Goal: Information Seeking & Learning: Learn about a topic

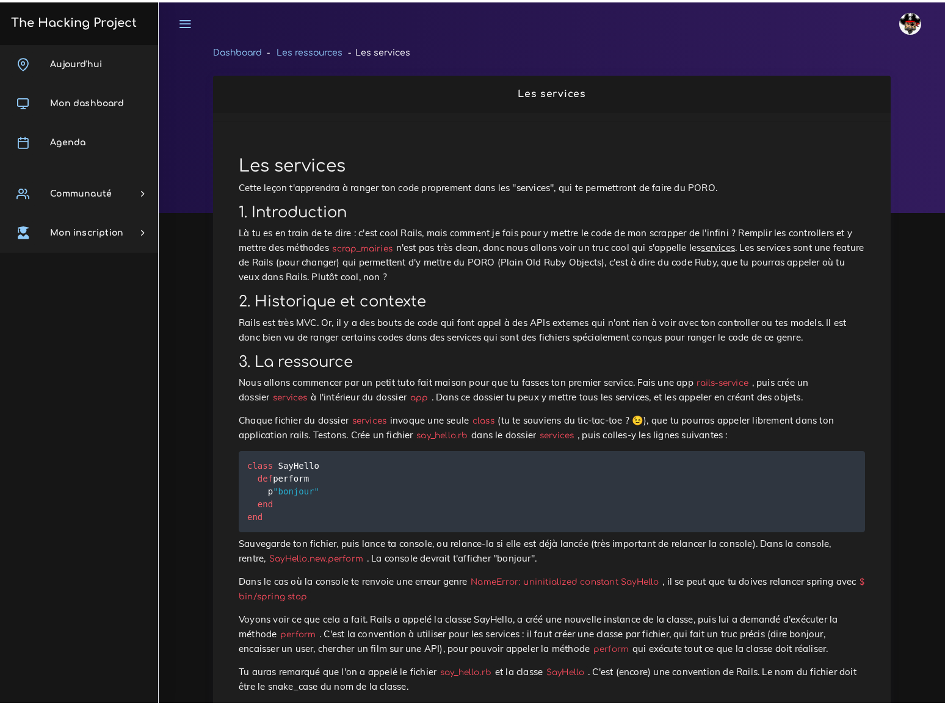
scroll to position [111, 0]
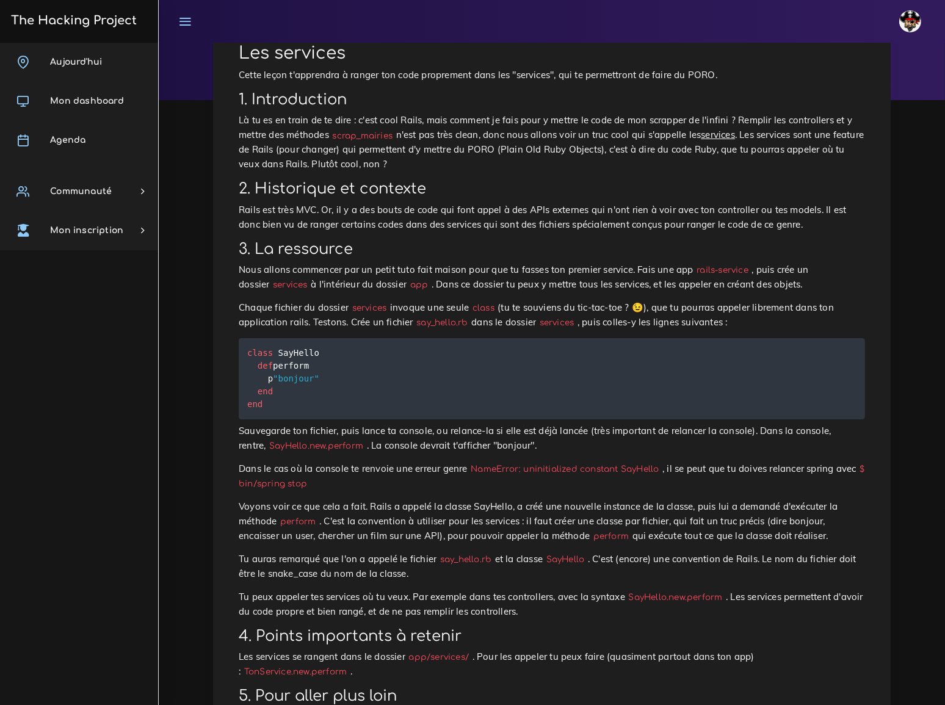
click at [623, 115] on p "Là tu es en train de te dire : c'est cool Rails, mais comment je fais pour y me…" at bounding box center [552, 142] width 627 height 59
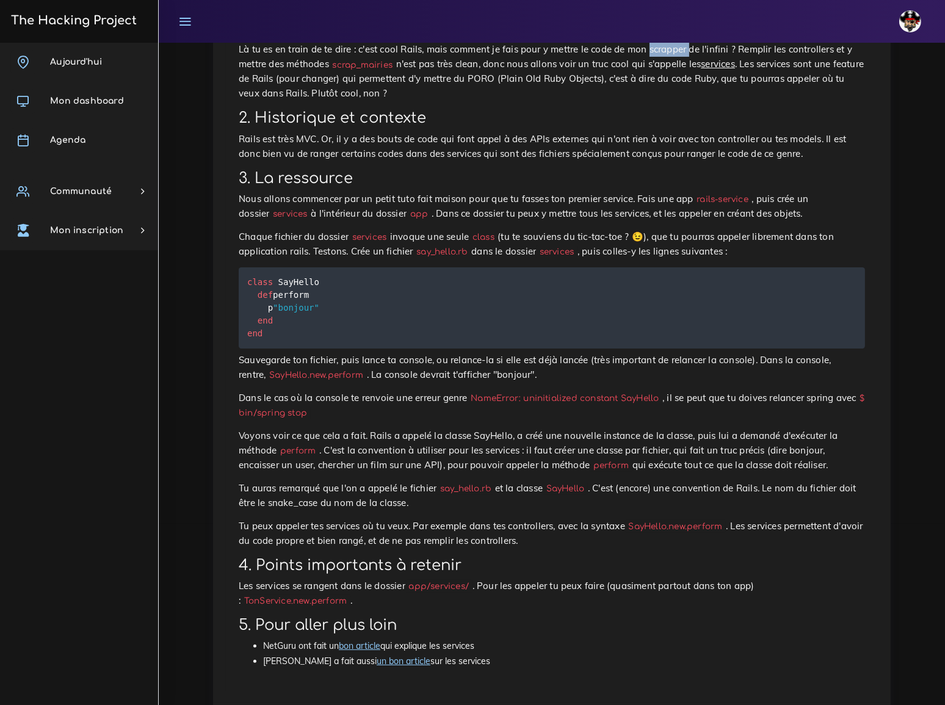
scroll to position [187, 0]
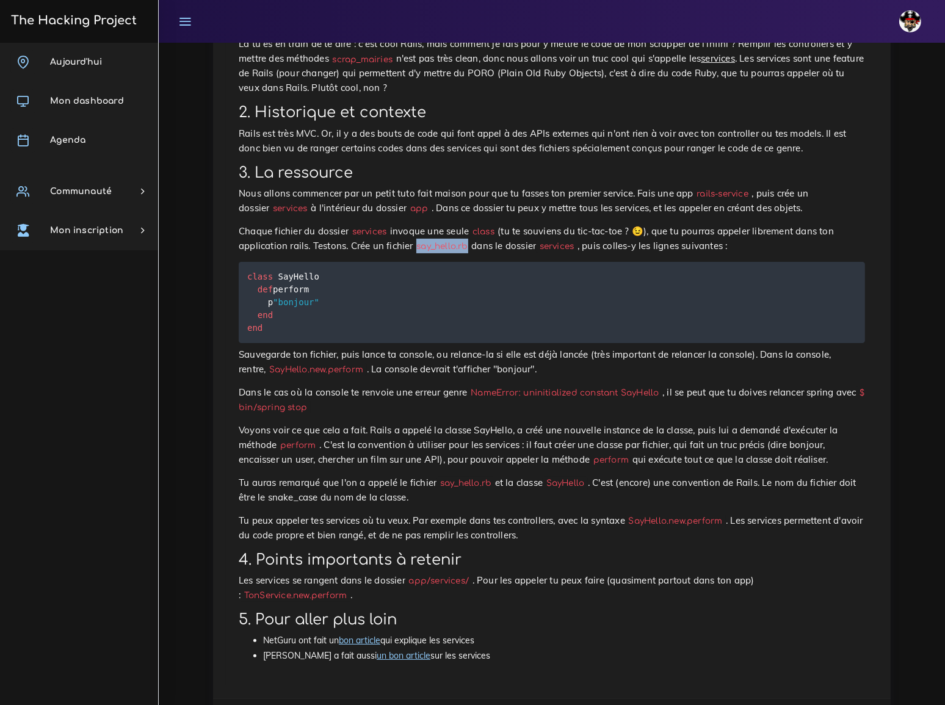
drag, startPoint x: 337, startPoint y: 219, endPoint x: 382, endPoint y: 220, distance: 45.8
click at [413, 240] on code "say_hello.rb" at bounding box center [442, 246] width 59 height 13
copy code "say_hello.rb"
drag, startPoint x: 247, startPoint y: 249, endPoint x: 285, endPoint y: 307, distance: 69.0
click at [285, 307] on pre "class SayHello def perform p "bonjour" end end" at bounding box center [552, 302] width 627 height 81
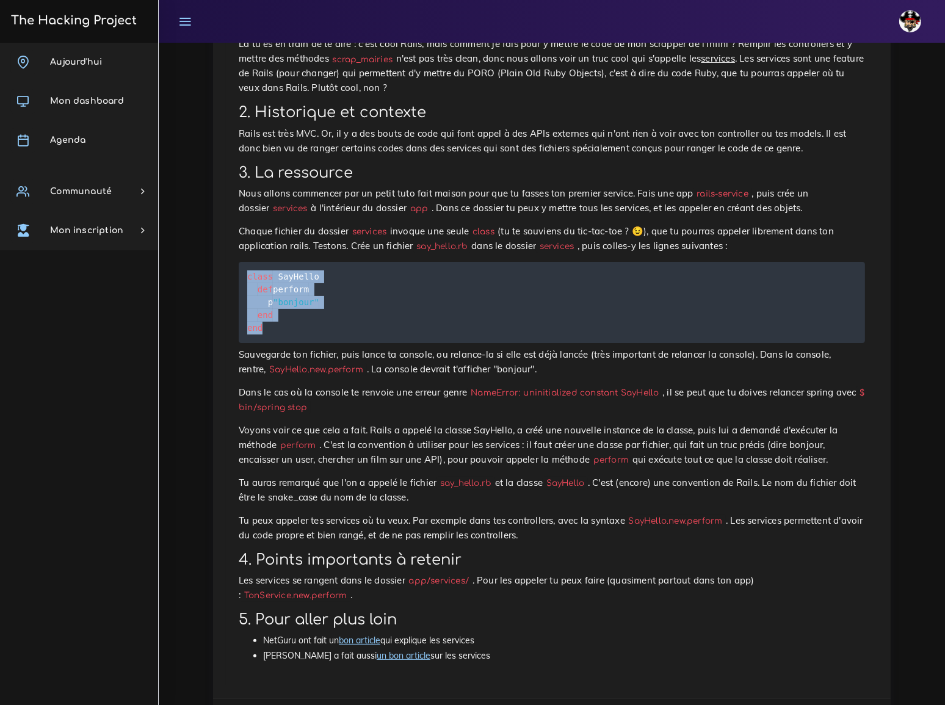
copy code "class SayHello def perform p "bonjour" end end"
click at [428, 264] on pre "class SayHello def perform p "bonjour" end end" at bounding box center [552, 302] width 627 height 81
drag, startPoint x: 242, startPoint y: 338, endPoint x: 328, endPoint y: 341, distance: 85.5
click at [328, 363] on code "SayHello.new.perform" at bounding box center [316, 369] width 101 height 13
copy code "SayHello.new.perform"
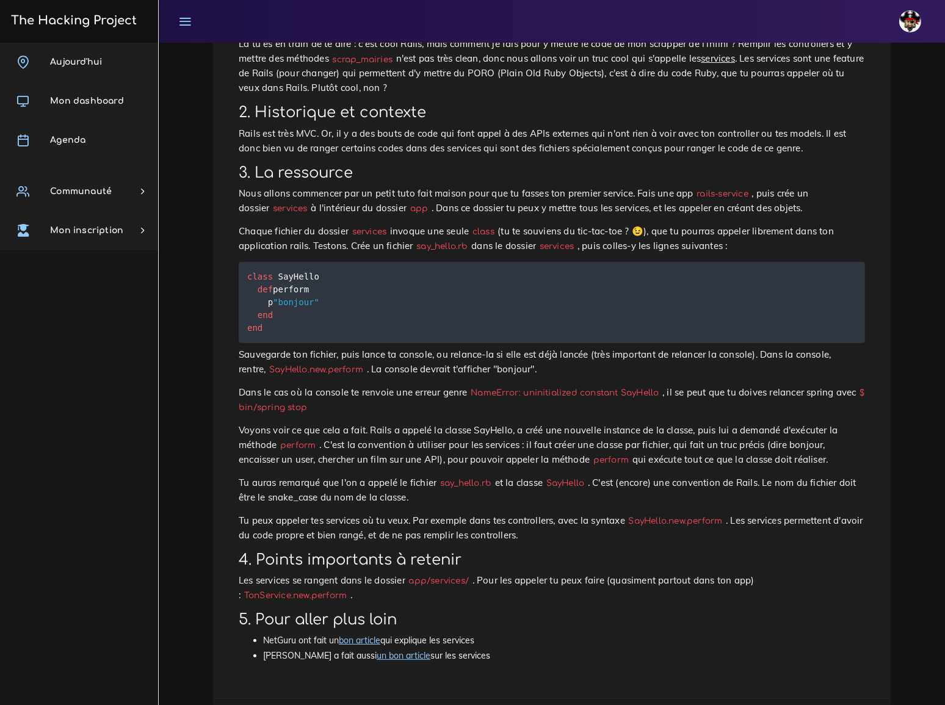
click at [539, 348] on div "Les services Cette leçon t'apprendra à ranger ton code proprement dans les "ser…" at bounding box center [552, 320] width 652 height 732
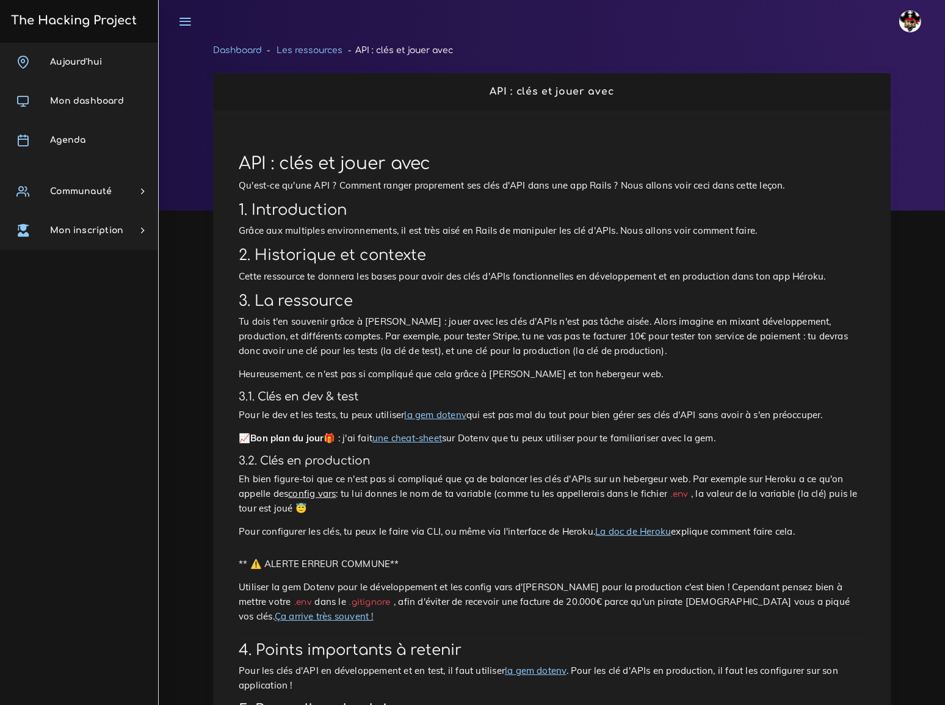
scroll to position [58, 0]
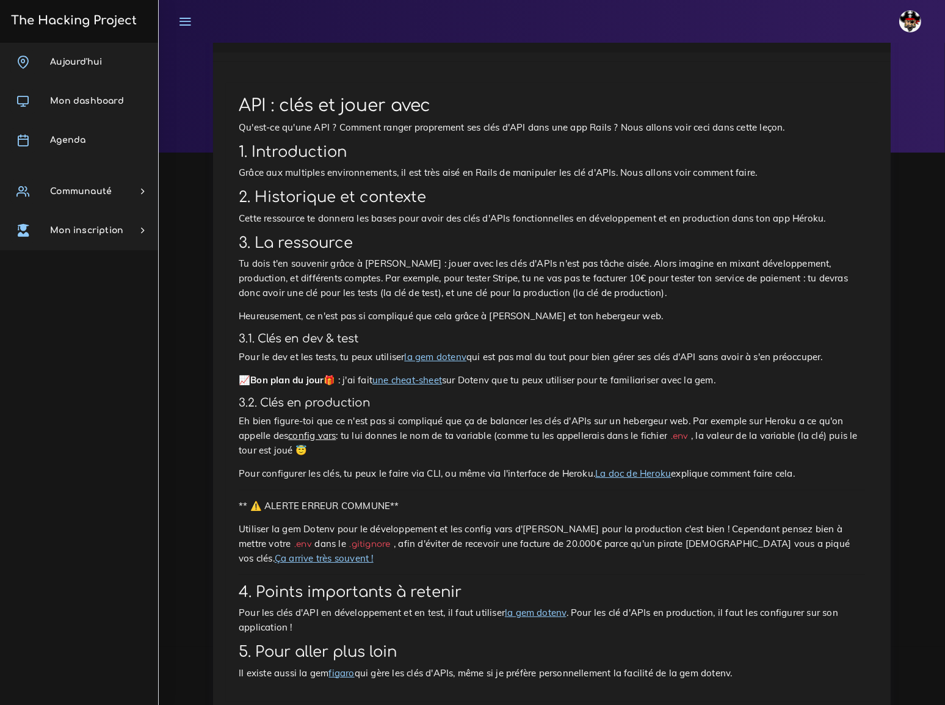
click at [336, 668] on link "figaro" at bounding box center [342, 674] width 26 height 12
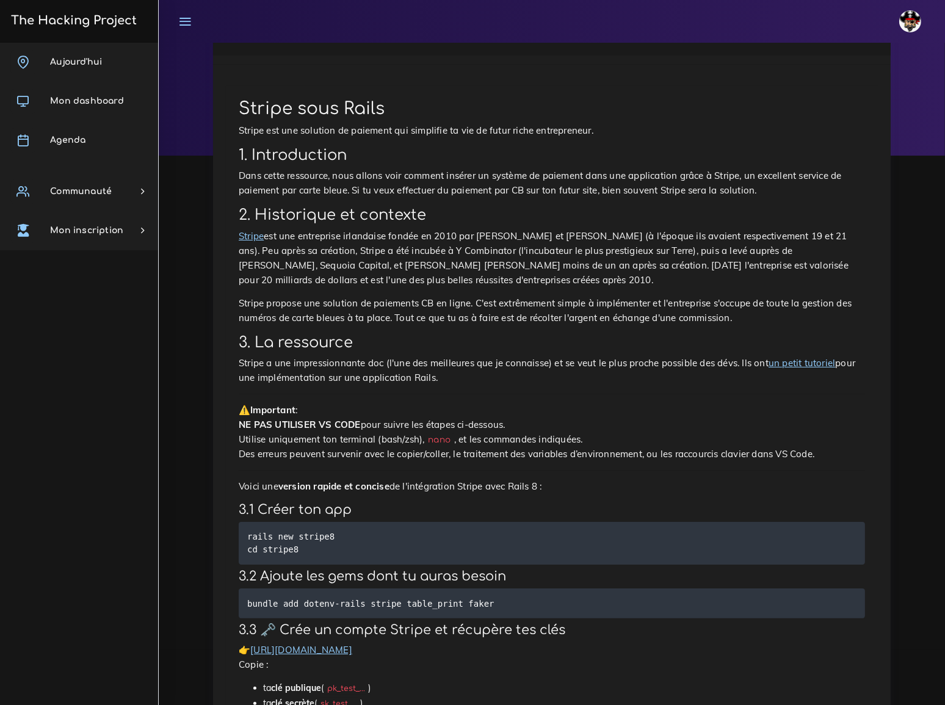
scroll to position [55, 0]
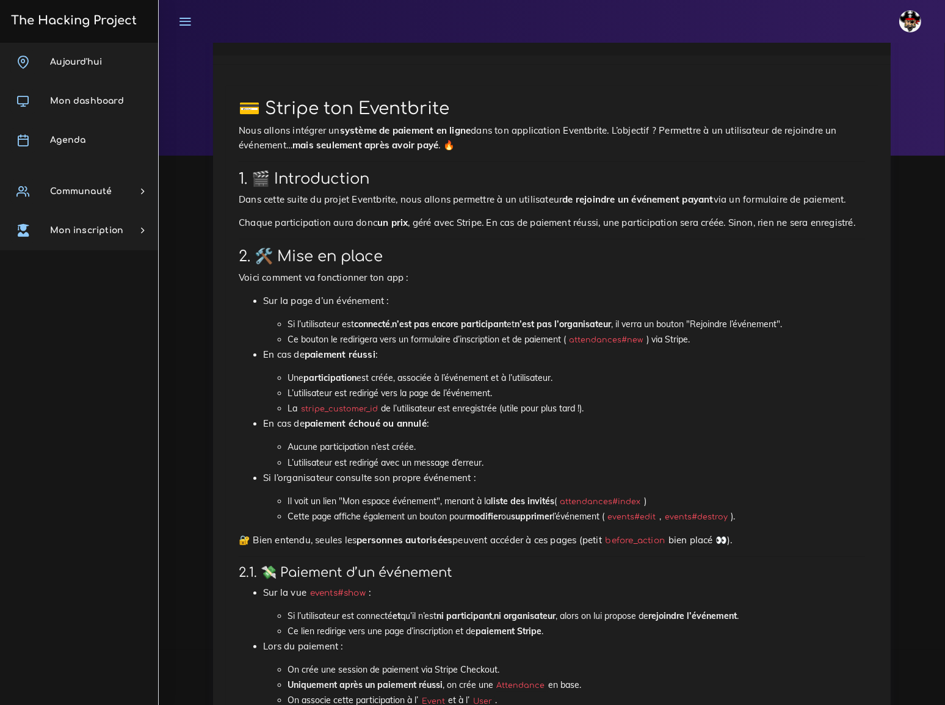
scroll to position [55, 0]
